Goal: Task Accomplishment & Management: Use online tool/utility

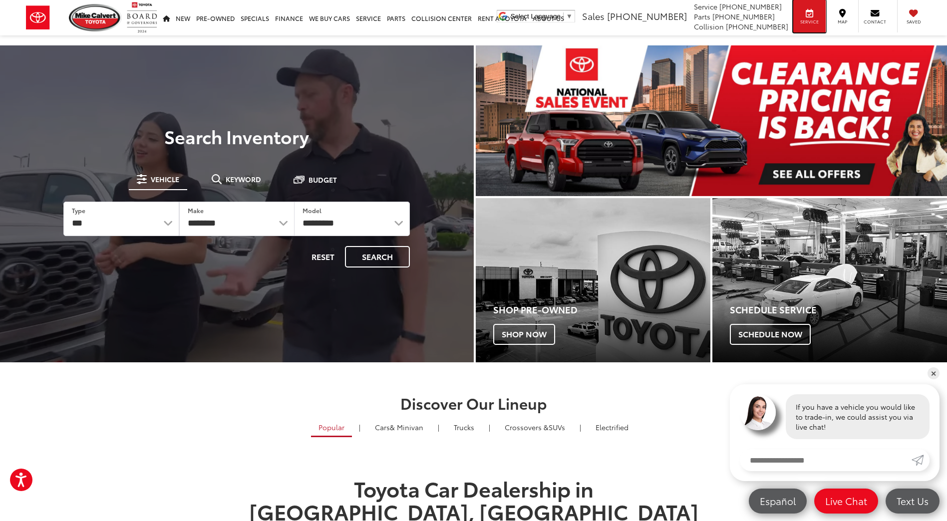
click at [802, 19] on span "Service" at bounding box center [809, 21] width 22 height 6
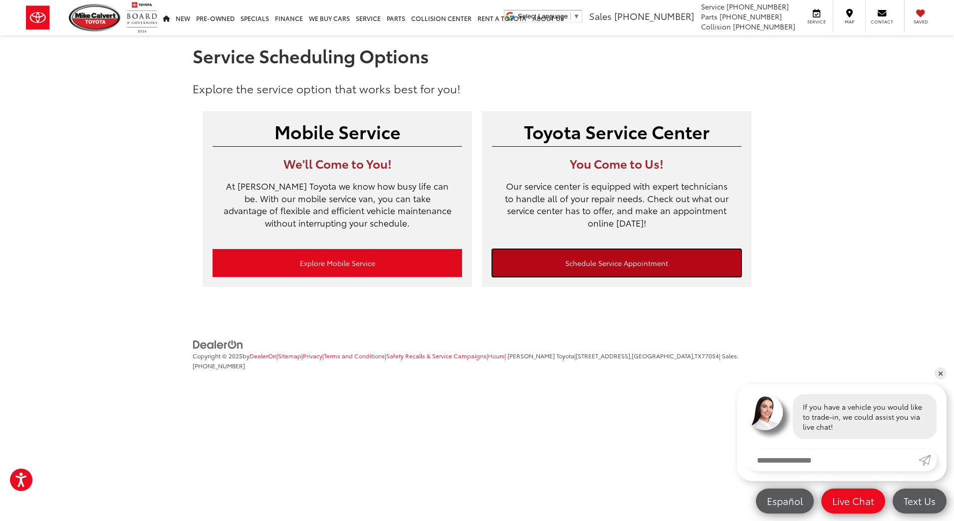
click at [604, 264] on link "Schedule Service Appointment" at bounding box center [617, 263] width 250 height 28
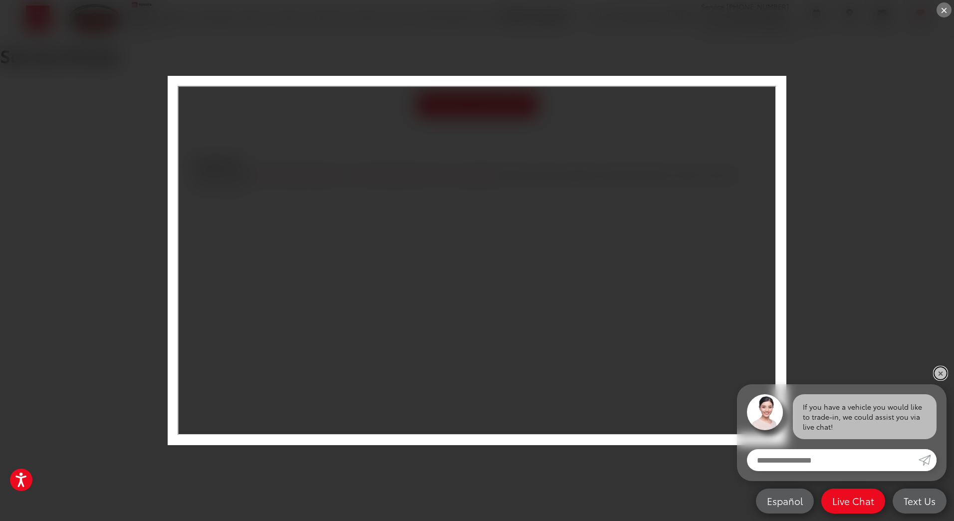
click at [940, 371] on link "✕" at bounding box center [941, 373] width 12 height 12
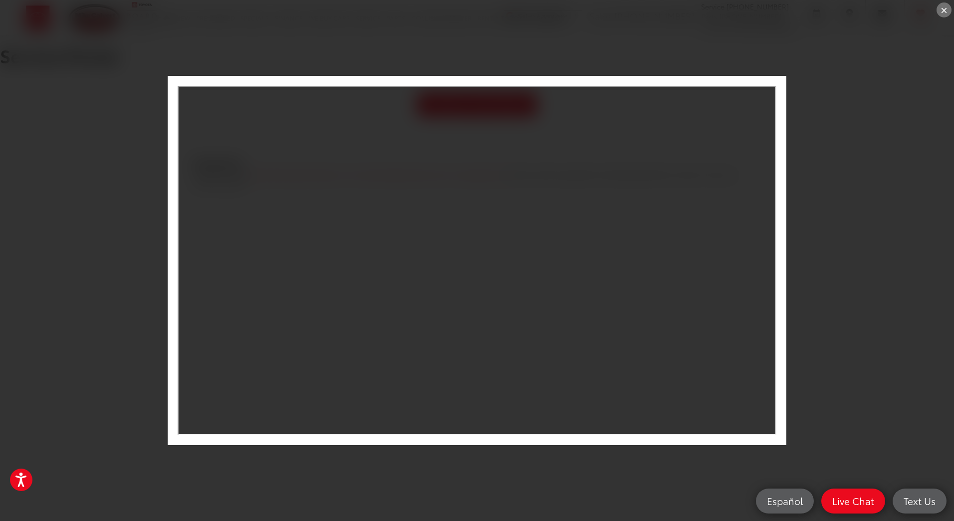
click at [873, 277] on div "×" at bounding box center [477, 260] width 954 height 521
click at [869, 286] on div "×" at bounding box center [477, 260] width 954 height 521
click at [943, 11] on div "×" at bounding box center [944, 9] width 15 height 15
